Goal: Transaction & Acquisition: Download file/media

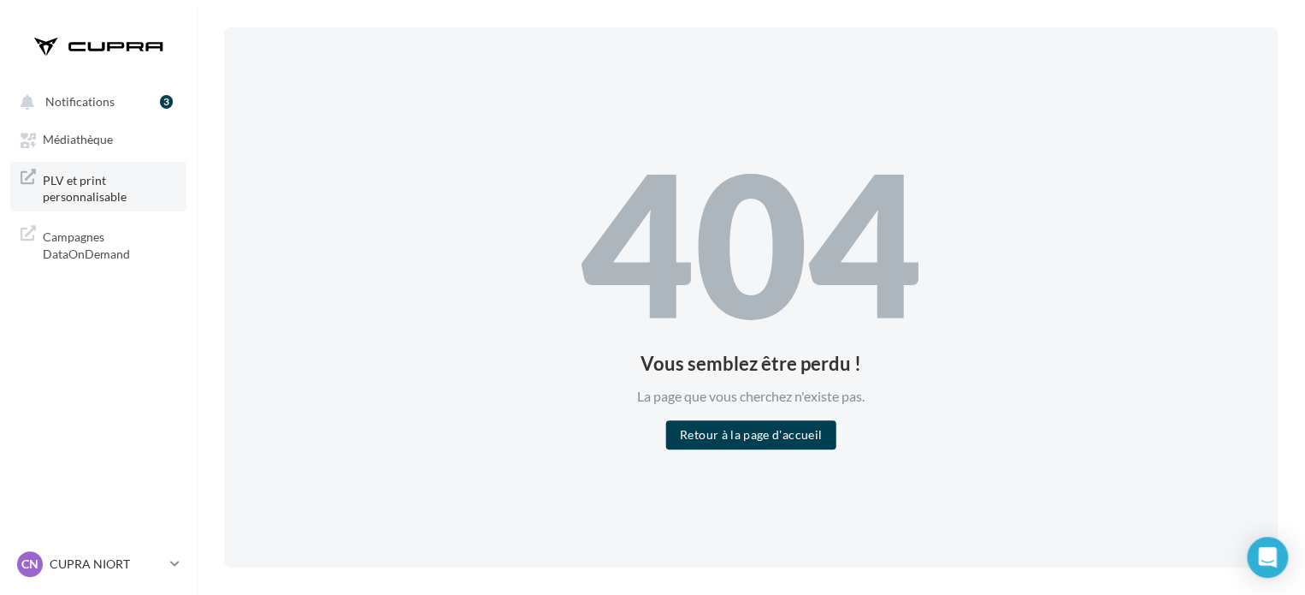
click at [96, 184] on span "PLV et print personnalisable" at bounding box center [109, 187] width 133 height 37
click at [65, 136] on span "Médiathèque" at bounding box center [78, 140] width 70 height 15
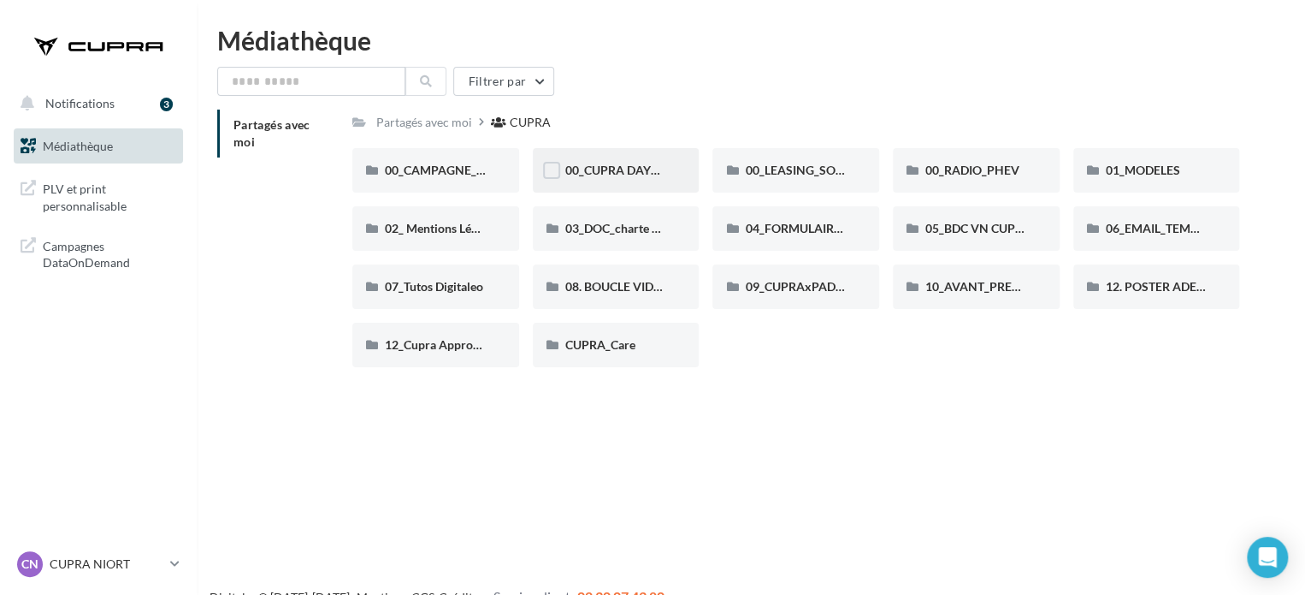
click at [610, 163] on div "00_CUPRA DAYS (JPO)" at bounding box center [616, 170] width 102 height 17
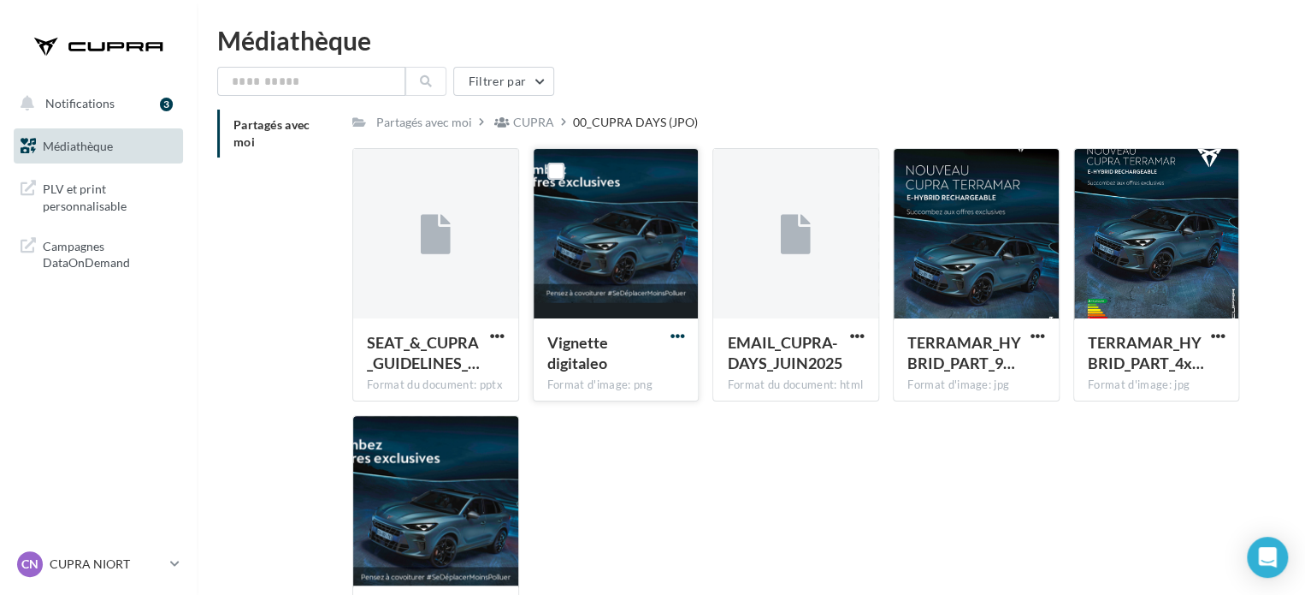
click at [684, 333] on span "button" at bounding box center [677, 335] width 15 height 15
click at [645, 380] on button "Télécharger" at bounding box center [602, 369] width 171 height 44
click at [524, 122] on div "CUPRA" at bounding box center [533, 122] width 41 height 17
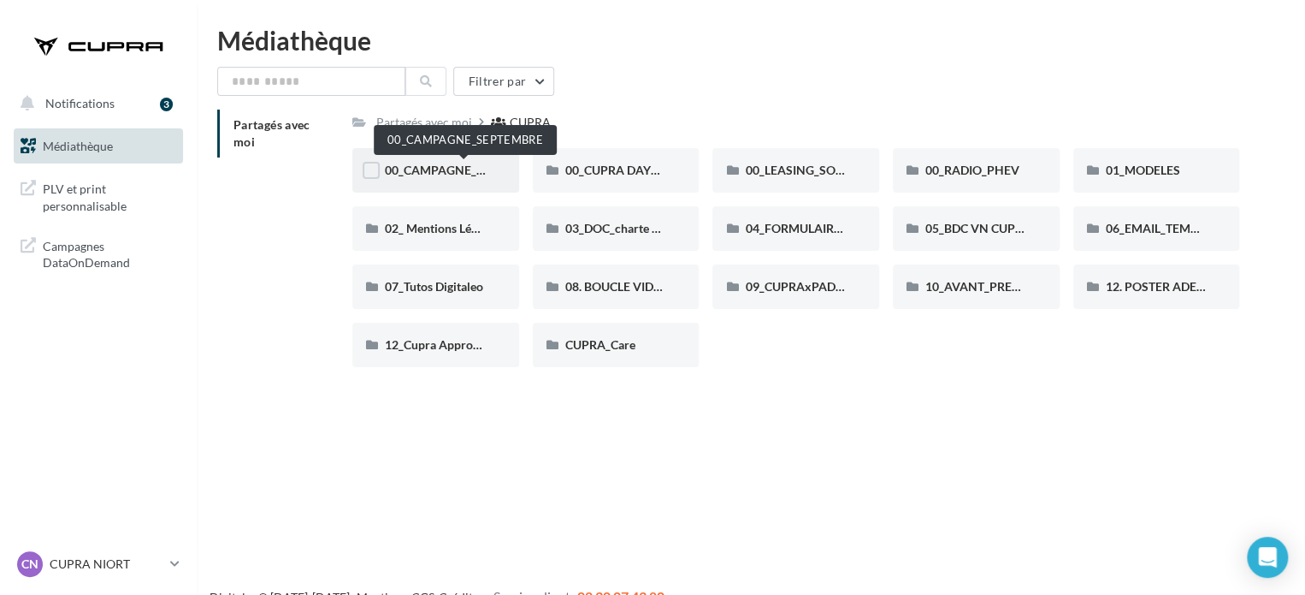
click at [451, 168] on span "00_CAMPAGNE_SEPTEMBRE" at bounding box center [465, 170] width 160 height 15
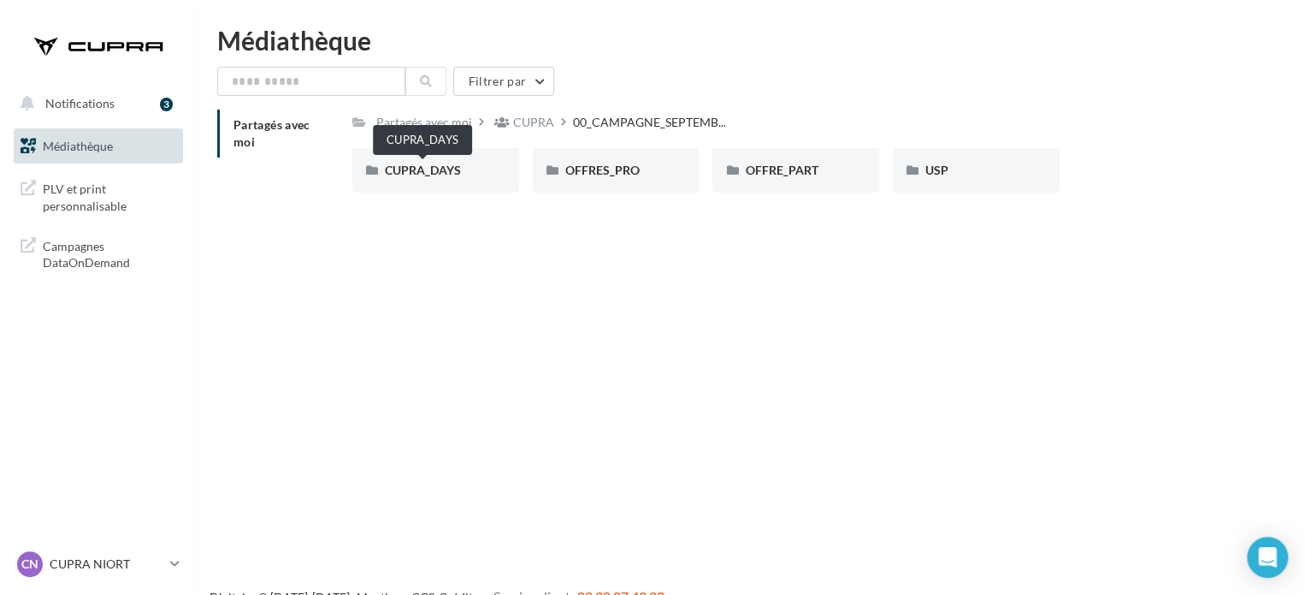
click at [451, 168] on span "CUPRA_DAYS" at bounding box center [423, 170] width 76 height 15
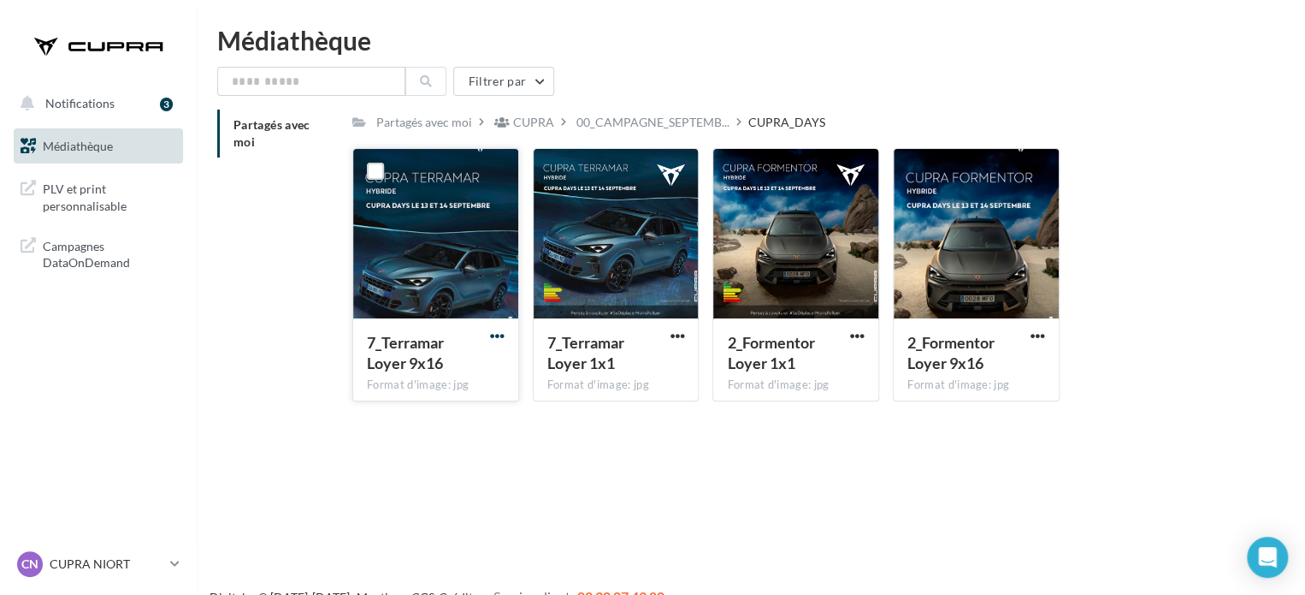
click at [493, 329] on span "button" at bounding box center [497, 335] width 15 height 15
click at [492, 374] on button "Télécharger" at bounding box center [422, 369] width 171 height 44
click at [671, 338] on span "button" at bounding box center [677, 335] width 15 height 15
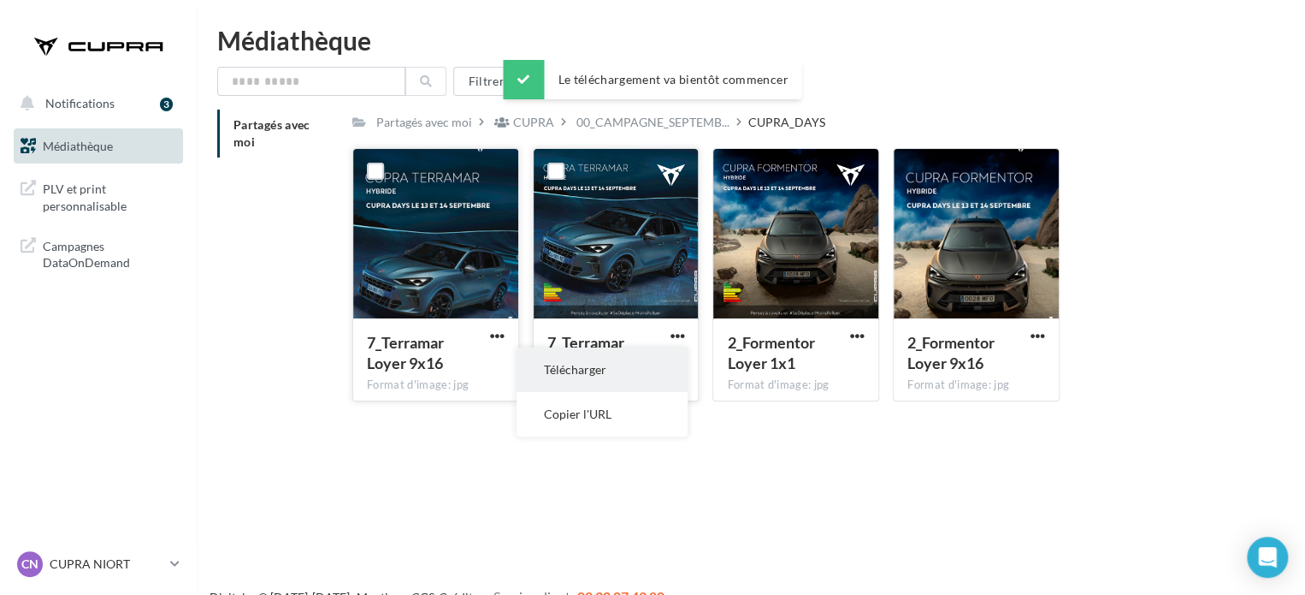
click at [654, 365] on button "Télécharger" at bounding box center [602, 369] width 171 height 44
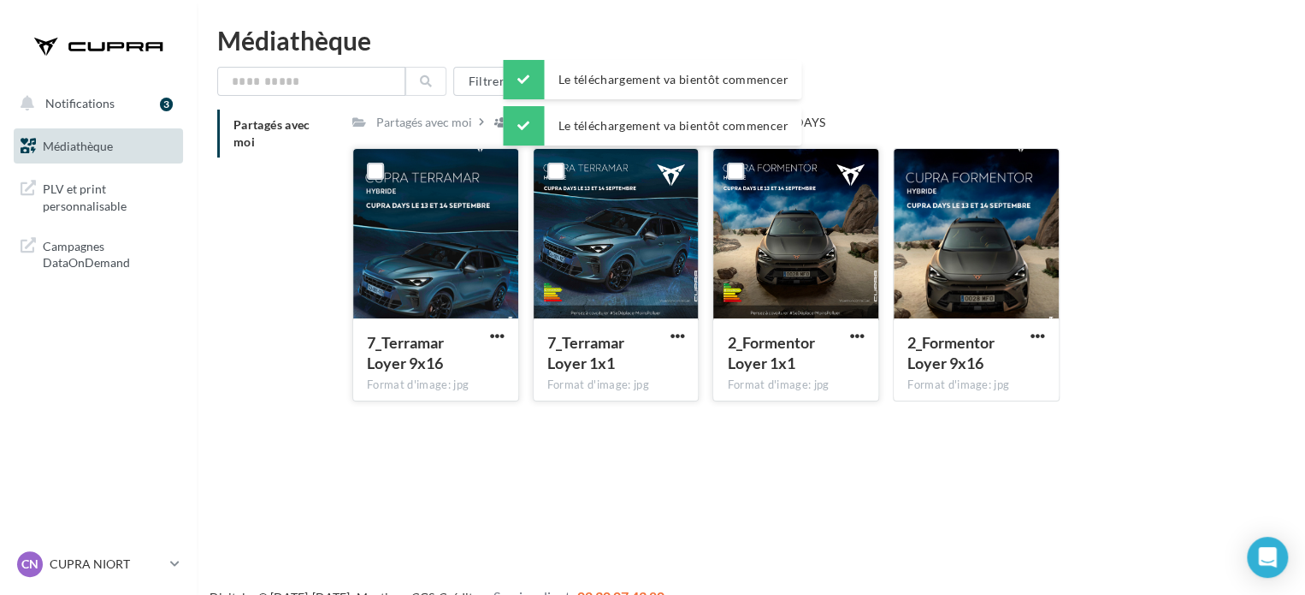
click at [836, 337] on div "2_Formentor Loyer 1x1" at bounding box center [785, 352] width 117 height 41
click at [861, 337] on span "button" at bounding box center [857, 335] width 15 height 15
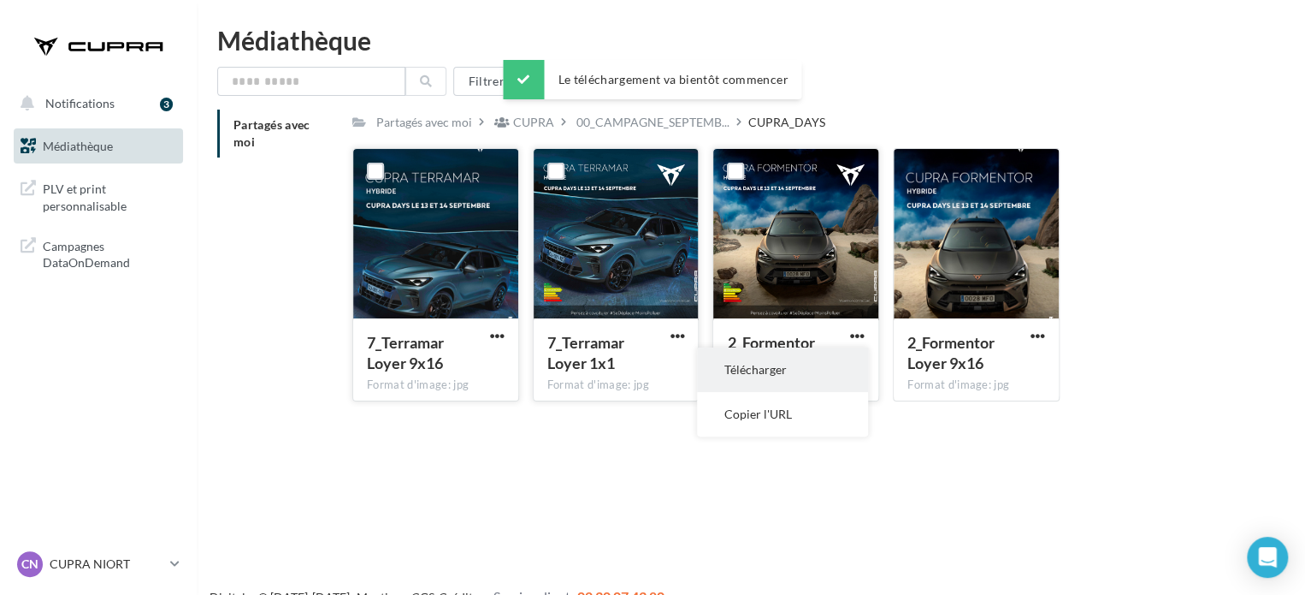
click at [844, 358] on button "Télécharger" at bounding box center [782, 369] width 171 height 44
click at [1039, 334] on span "button" at bounding box center [1038, 335] width 15 height 15
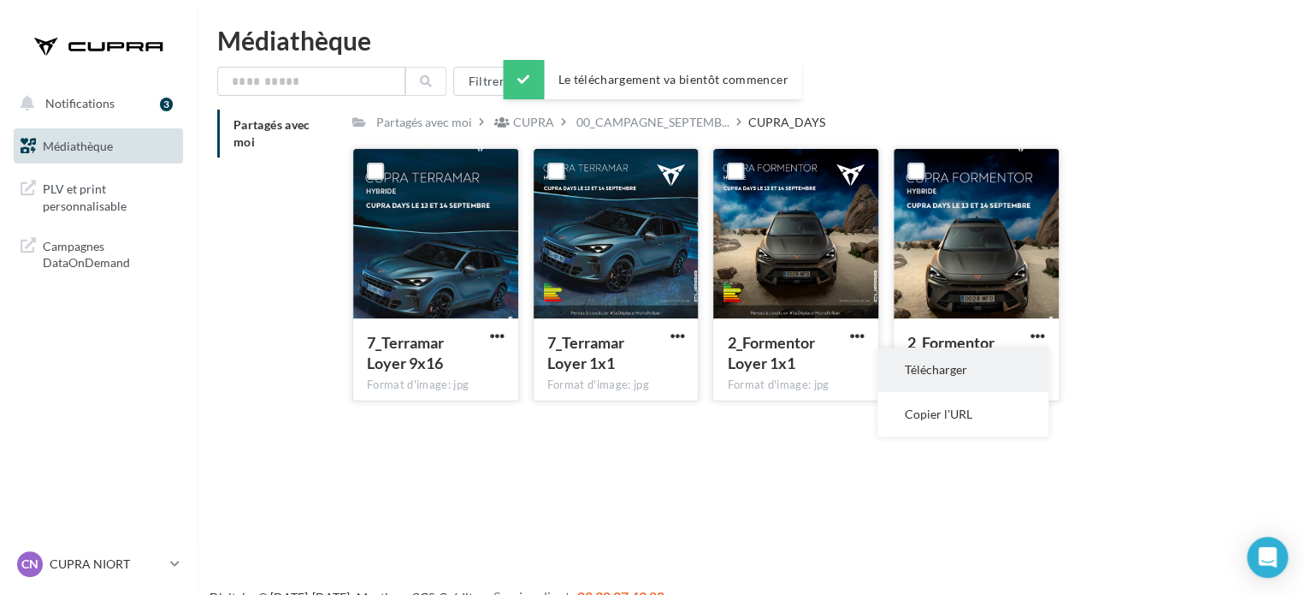
click at [999, 365] on button "Télécharger" at bounding box center [963, 369] width 171 height 44
